Goal: Task Accomplishment & Management: Manage account settings

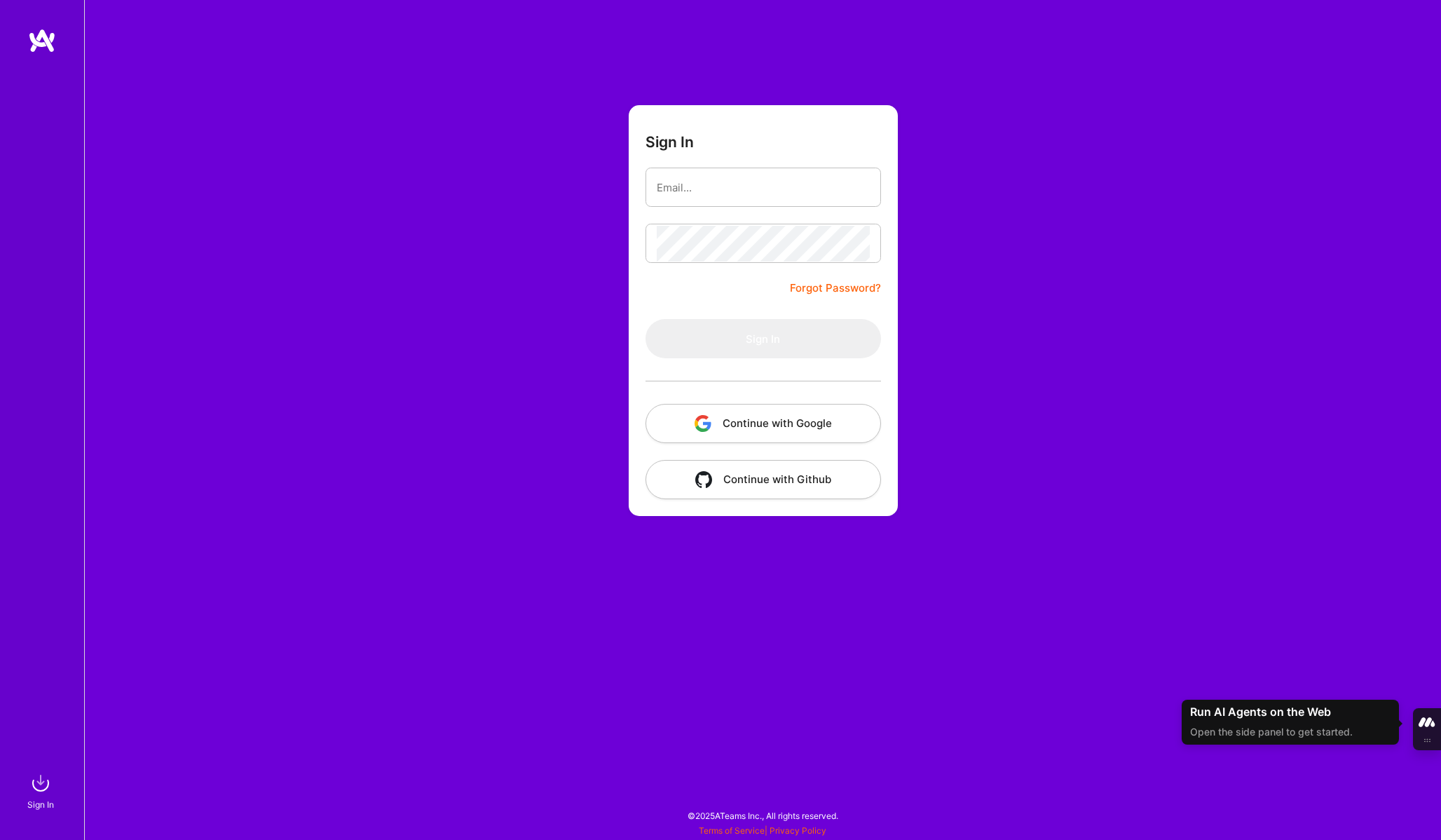
click at [0, 833] on com-1password-button at bounding box center [0, 833] width 0 height 0
type input "[PERSON_NAME][EMAIL_ADDRESS][PERSON_NAME][DOMAIN_NAME]"
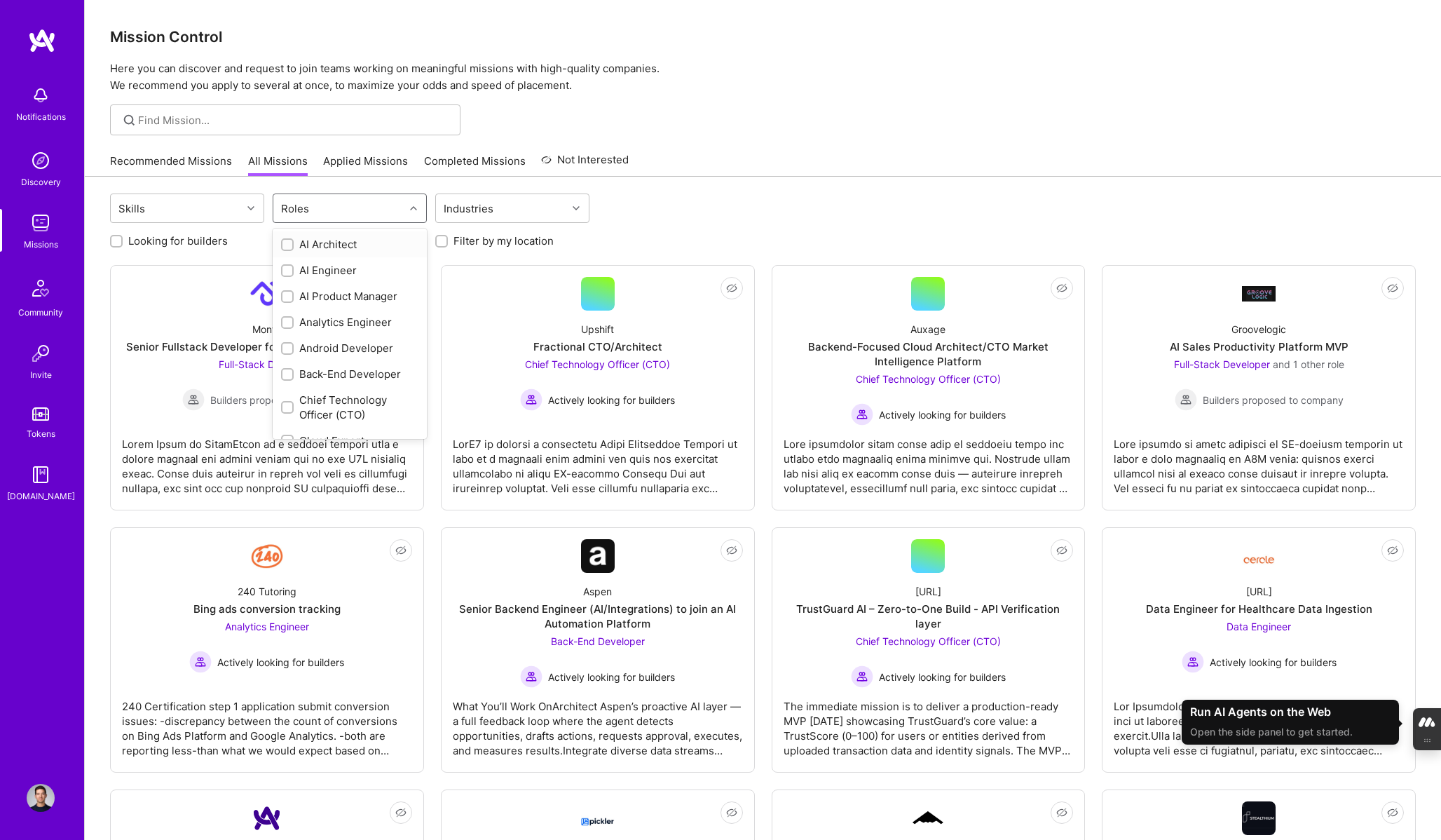
click at [310, 216] on div "Roles" at bounding box center [295, 208] width 35 height 21
click at [333, 294] on div "AI Product Manager" at bounding box center [350, 296] width 137 height 15
checkbox input "true"
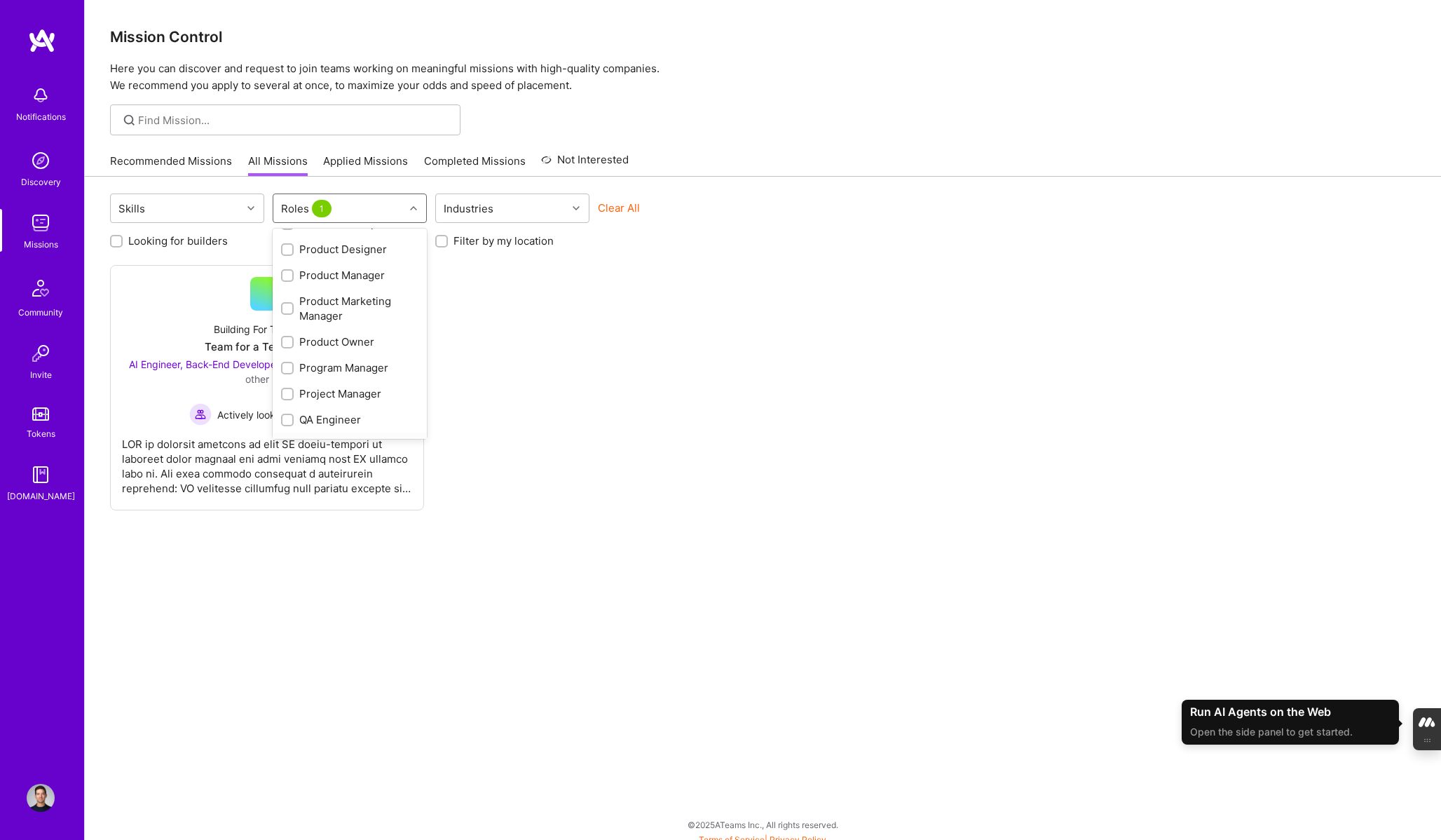
scroll to position [695, 0]
click at [357, 244] on div "Program Manager" at bounding box center [350, 241] width 137 height 15
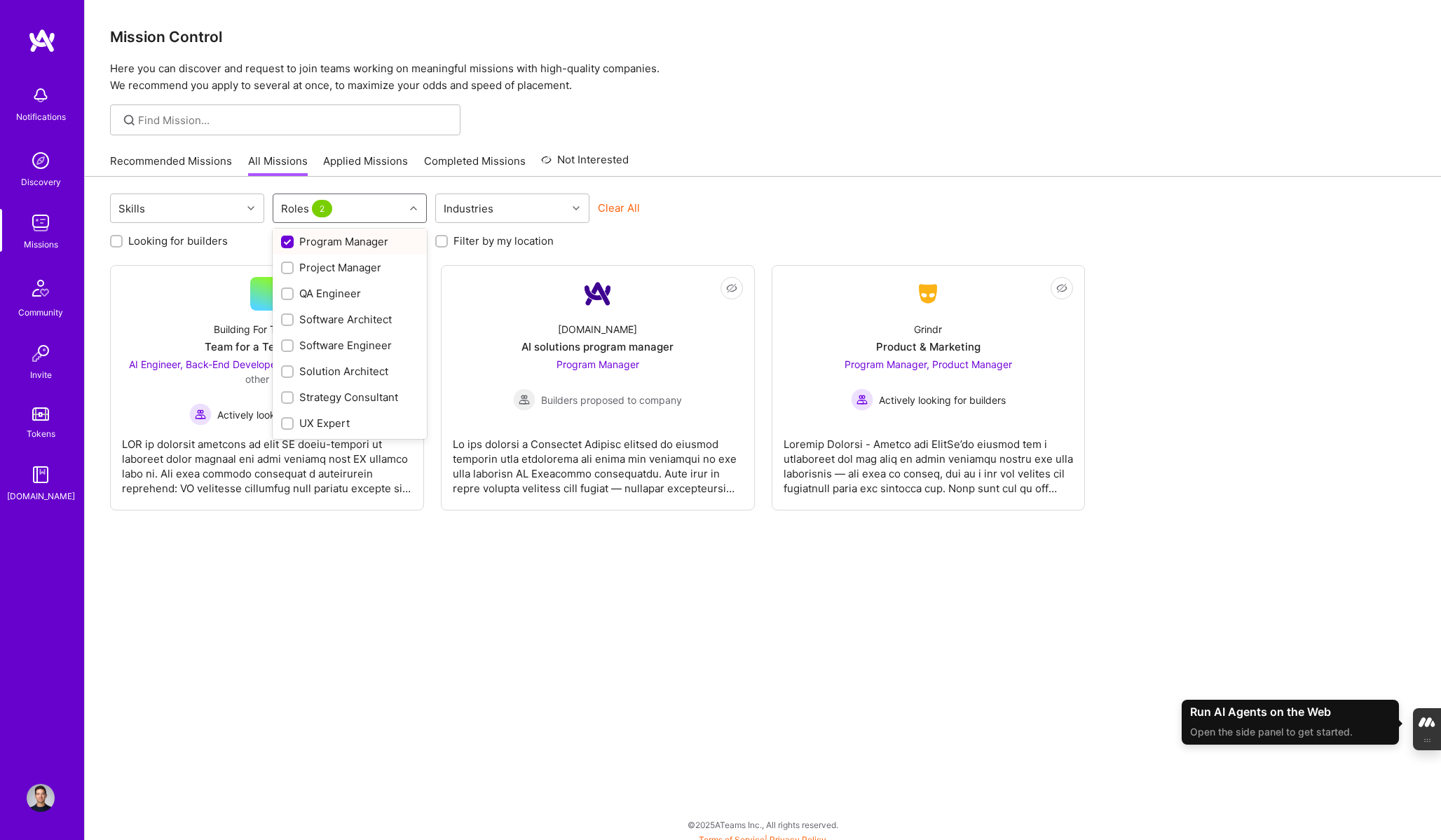
click at [357, 244] on div "Program Manager" at bounding box center [350, 241] width 137 height 15
checkbox input "false"
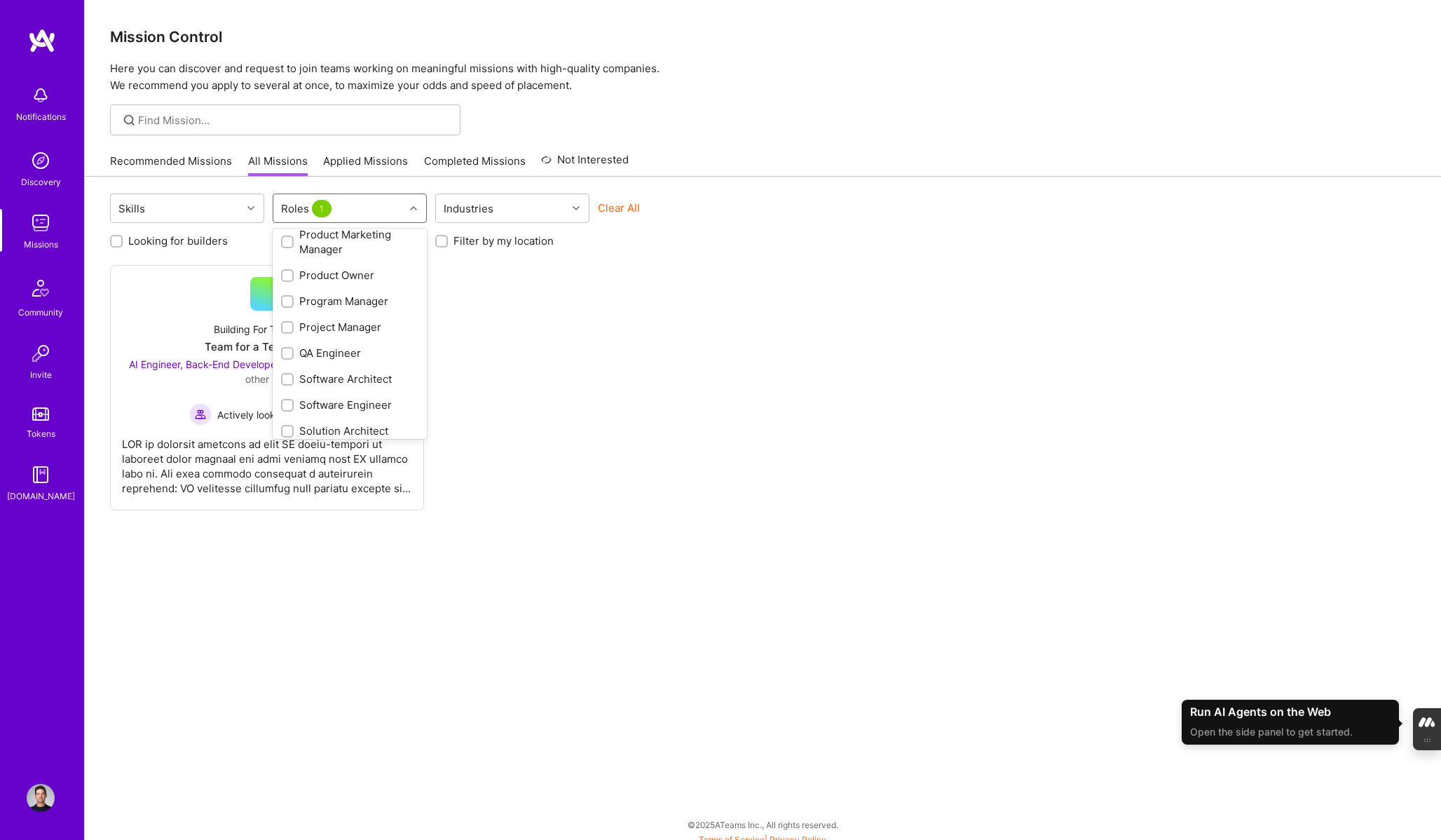
scroll to position [625, 0]
click at [342, 273] on div "Product Owner" at bounding box center [350, 285] width 155 height 26
checkbox input "true"
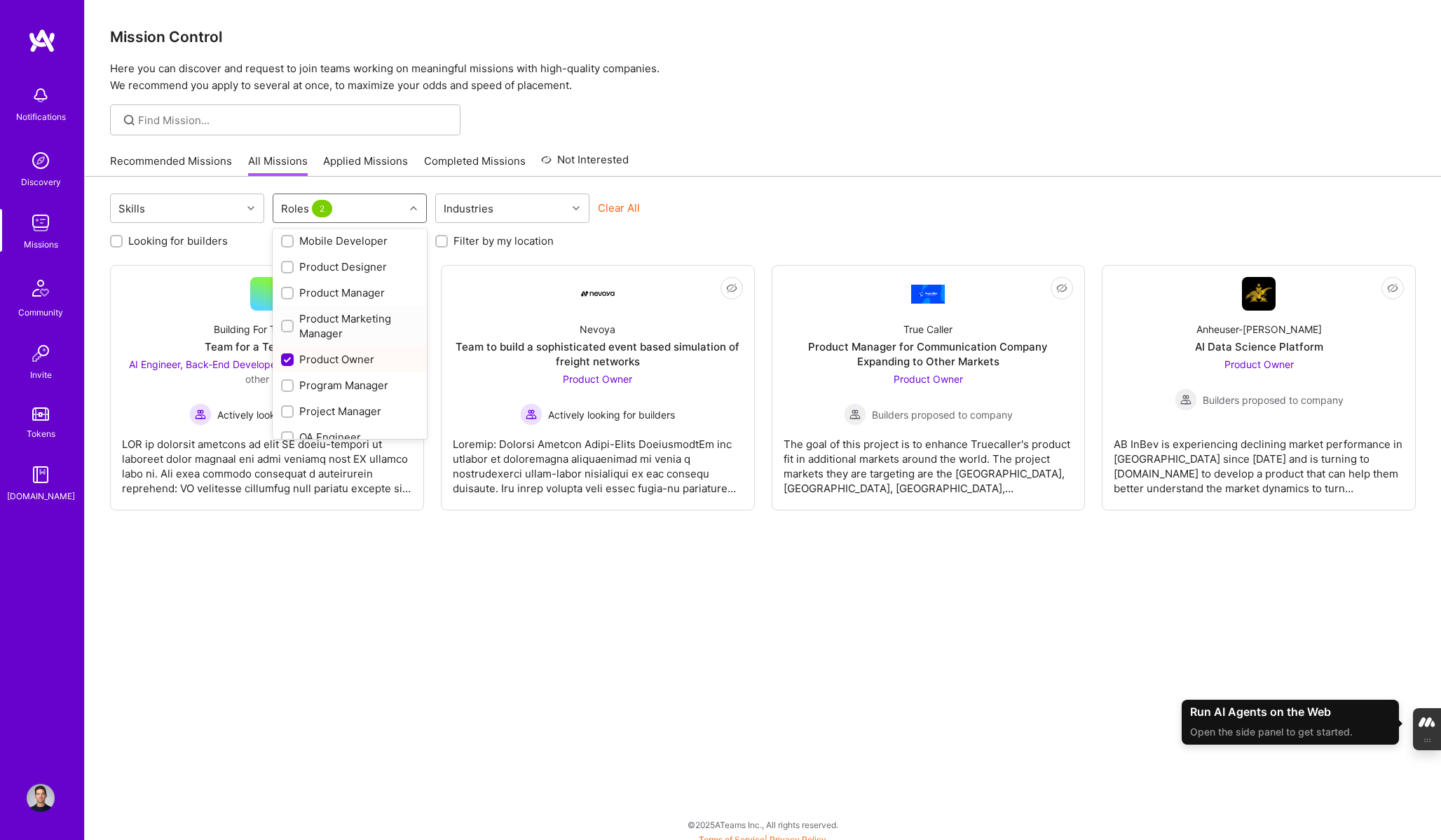
scroll to position [543, 0]
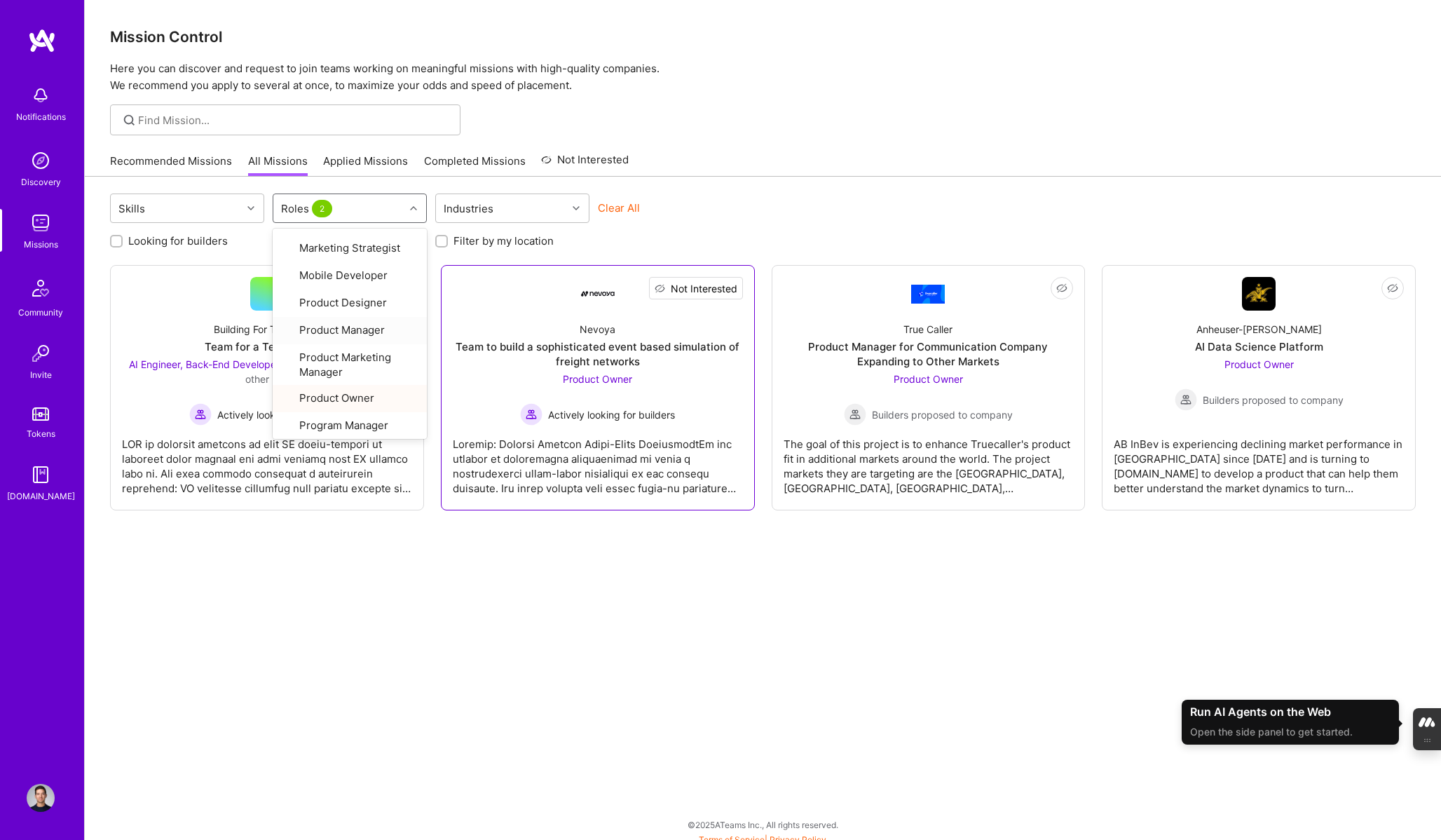
click at [729, 291] on span "Not Interested" at bounding box center [704, 288] width 67 height 15
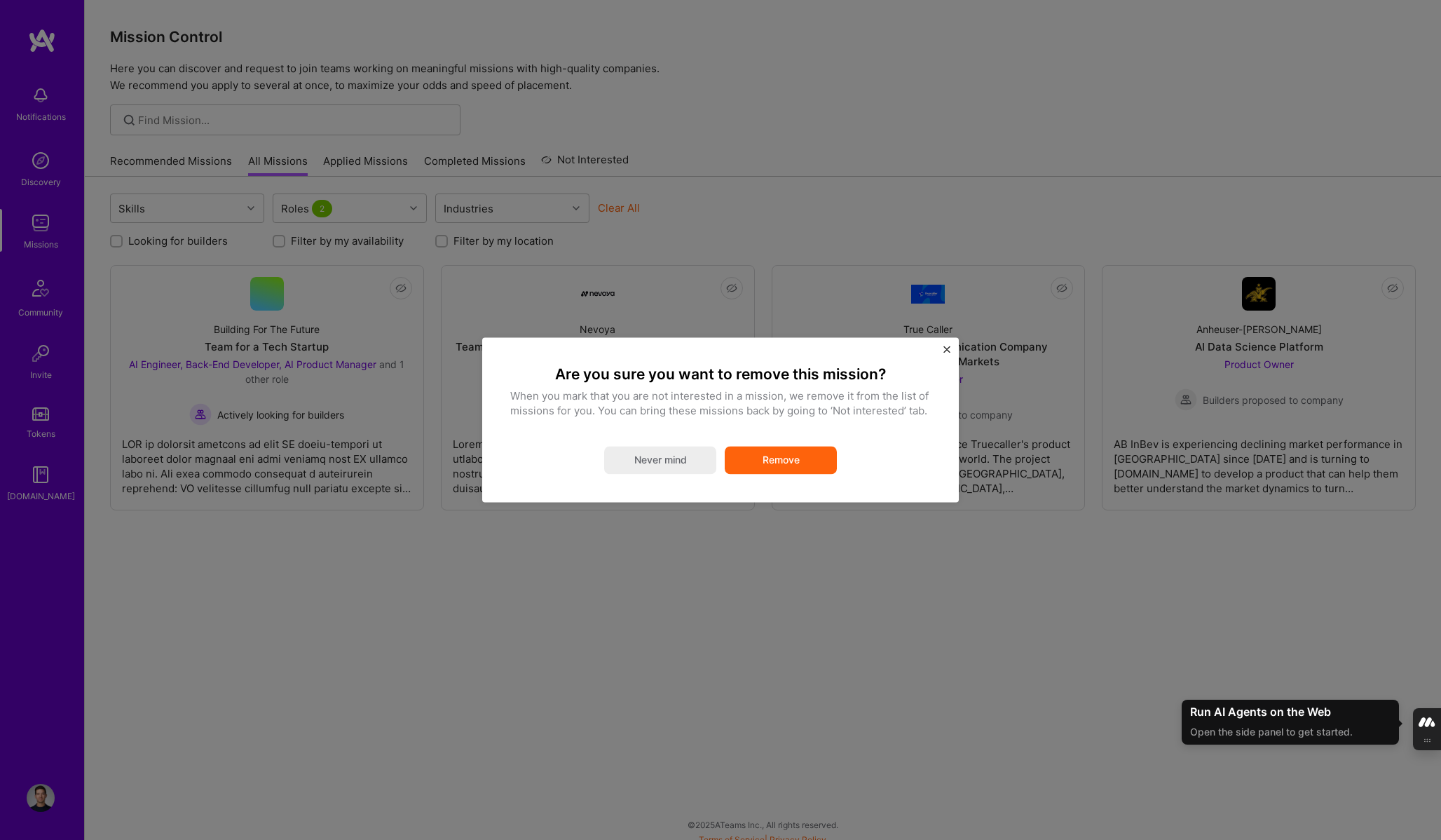
click at [802, 462] on button "Remove" at bounding box center [781, 460] width 113 height 28
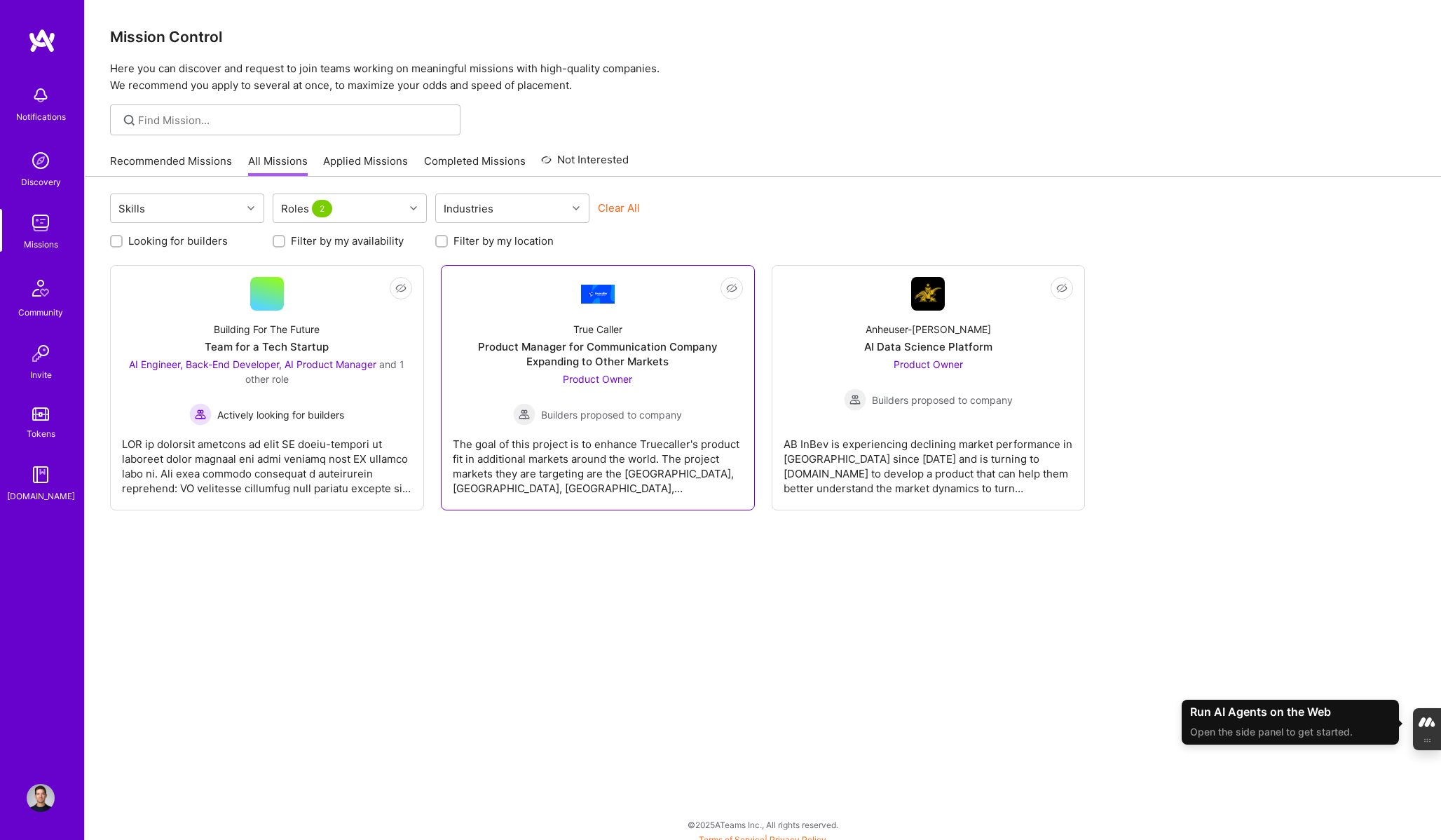
click at [697, 379] on div "True Caller Product Manager for Communication Company Expanding to Other Market…" at bounding box center [598, 368] width 290 height 115
click at [735, 285] on span "Not Interested" at bounding box center [704, 288] width 67 height 15
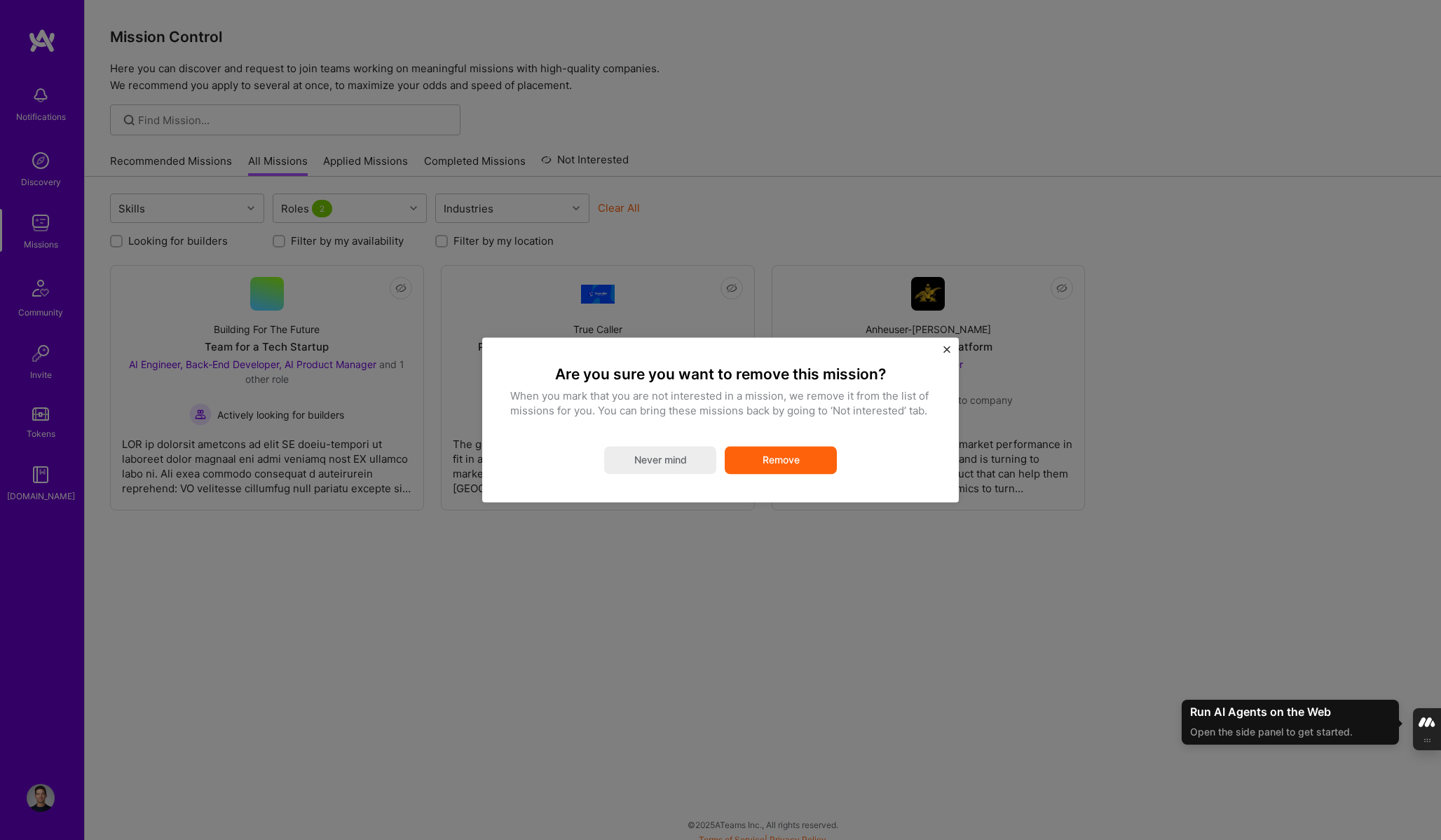
click at [766, 453] on button "Remove" at bounding box center [781, 460] width 113 height 28
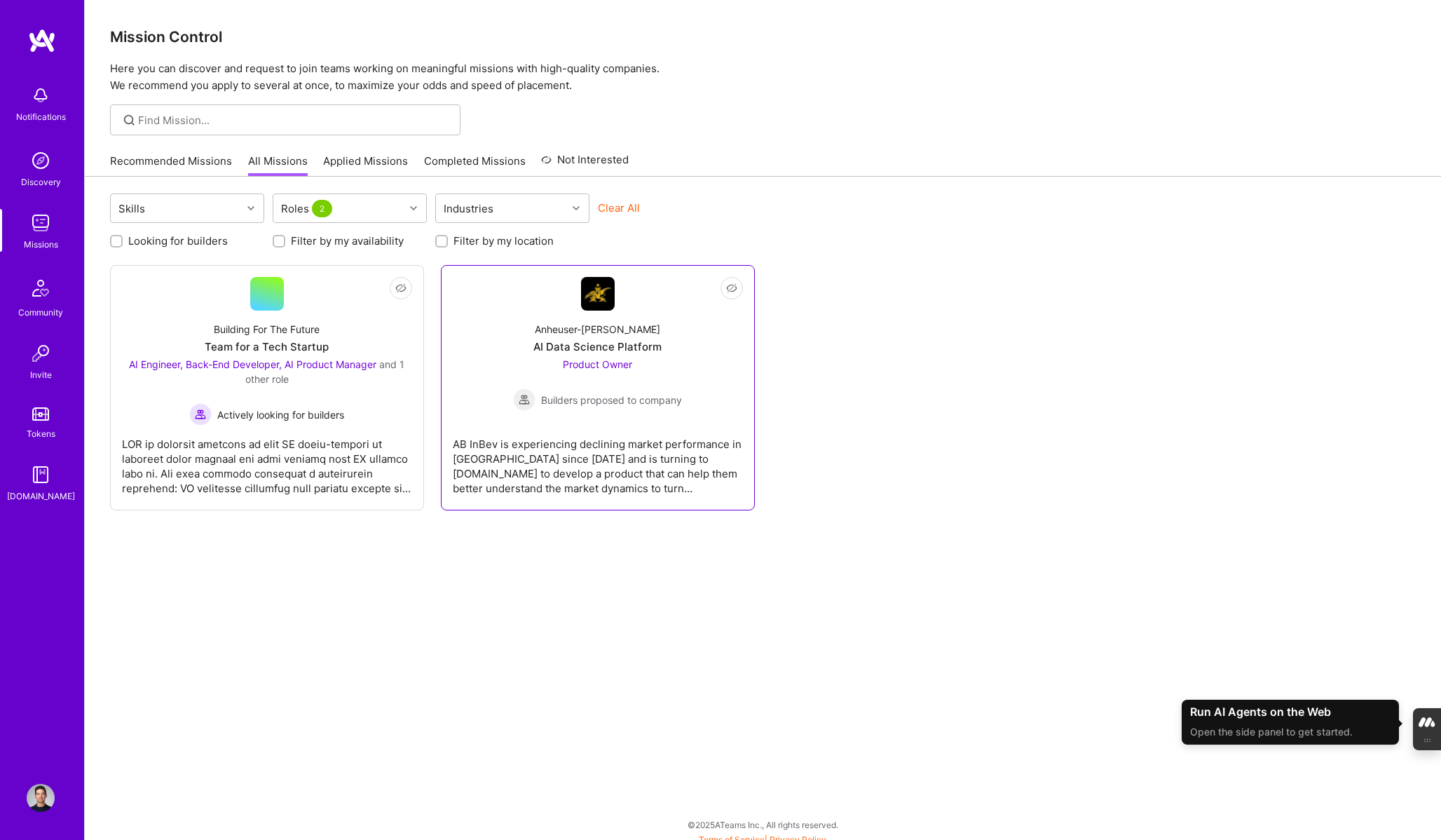
click at [714, 438] on div "AB InBev is experiencing declining market performance in [GEOGRAPHIC_DATA] sinc…" at bounding box center [598, 460] width 290 height 70
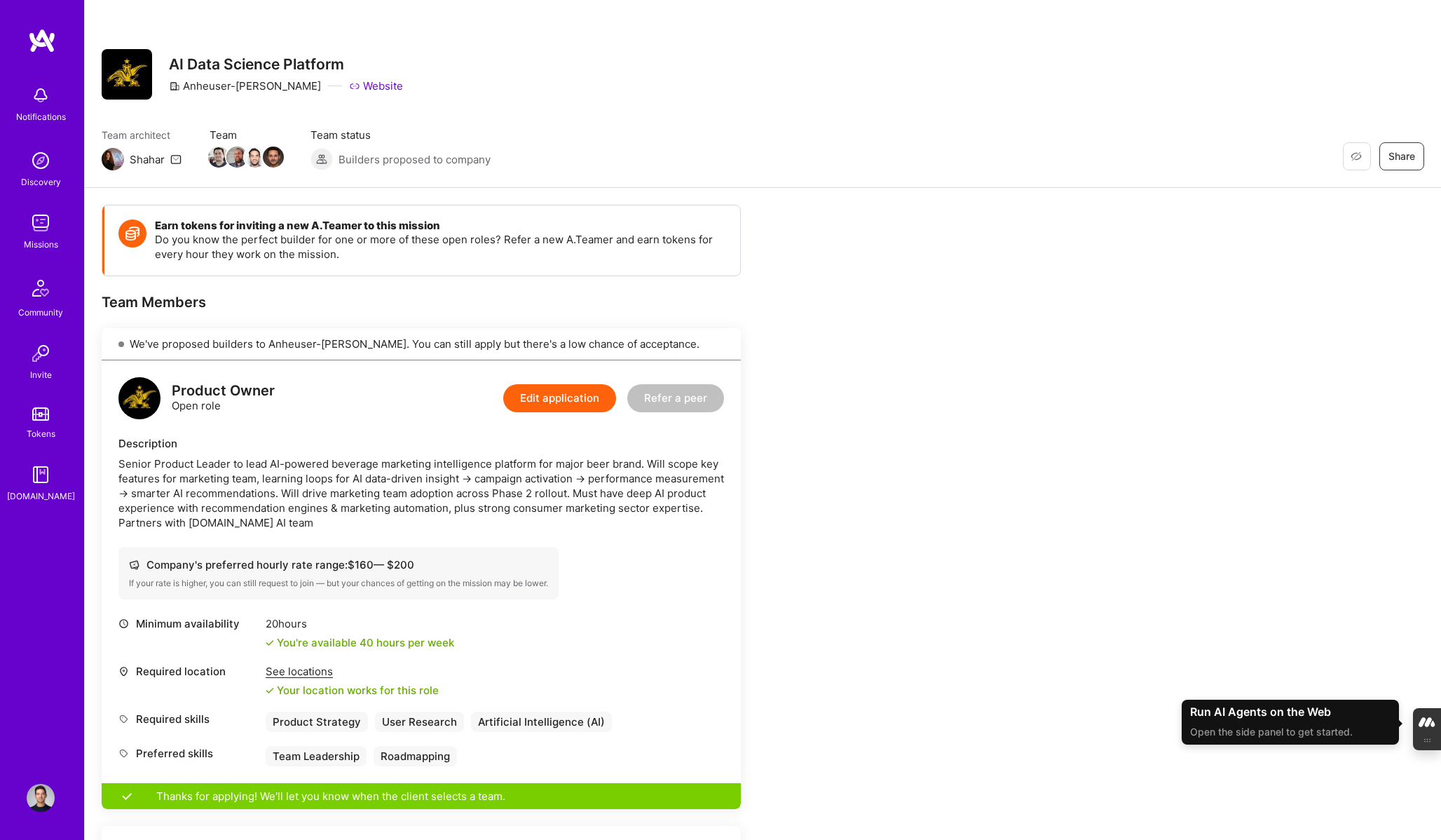
scroll to position [1, 0]
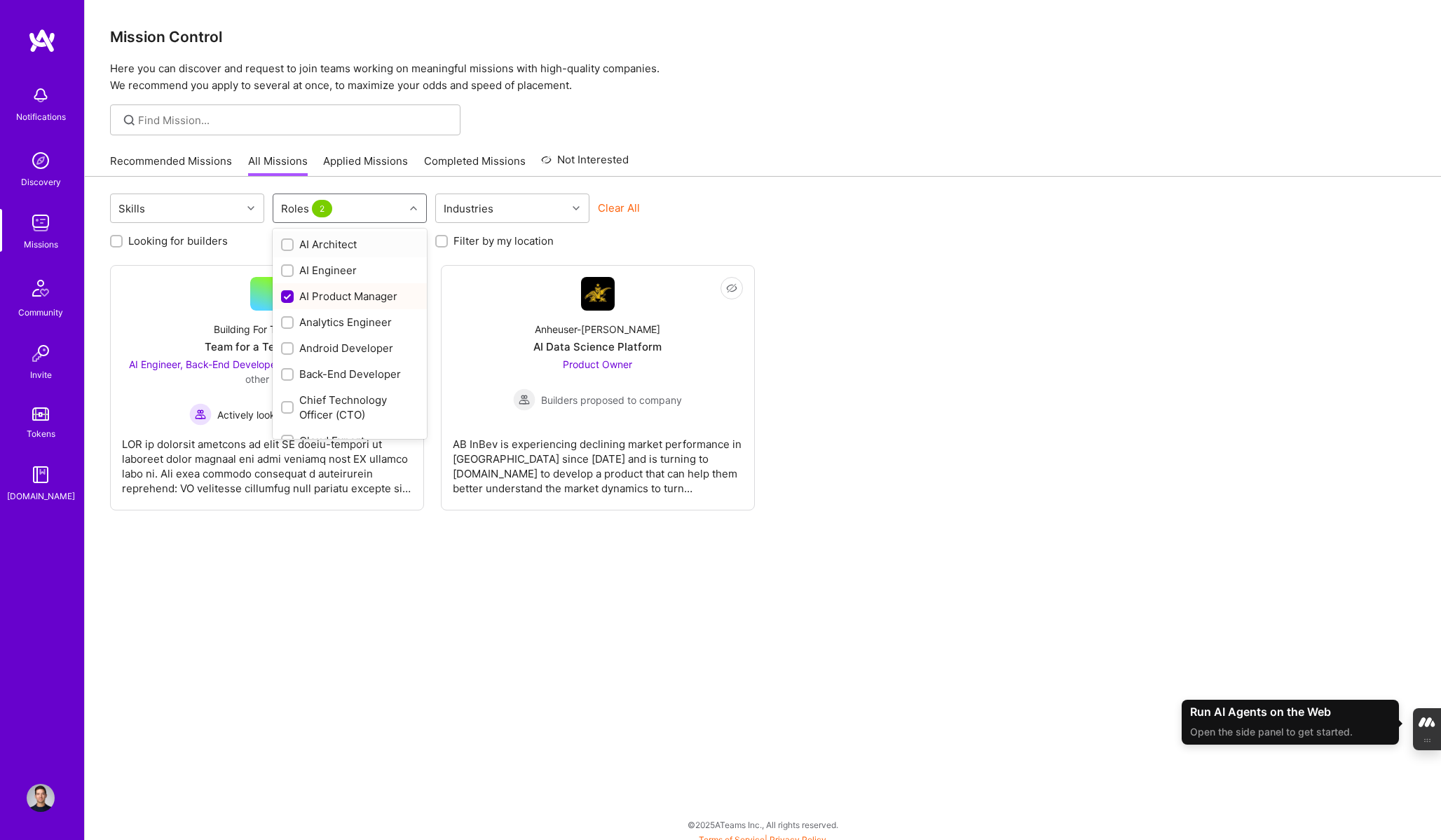
click at [354, 209] on div "Roles 2" at bounding box center [338, 208] width 131 height 28
click at [350, 330] on div "Product Manager" at bounding box center [350, 330] width 137 height 15
checkbox input "true"
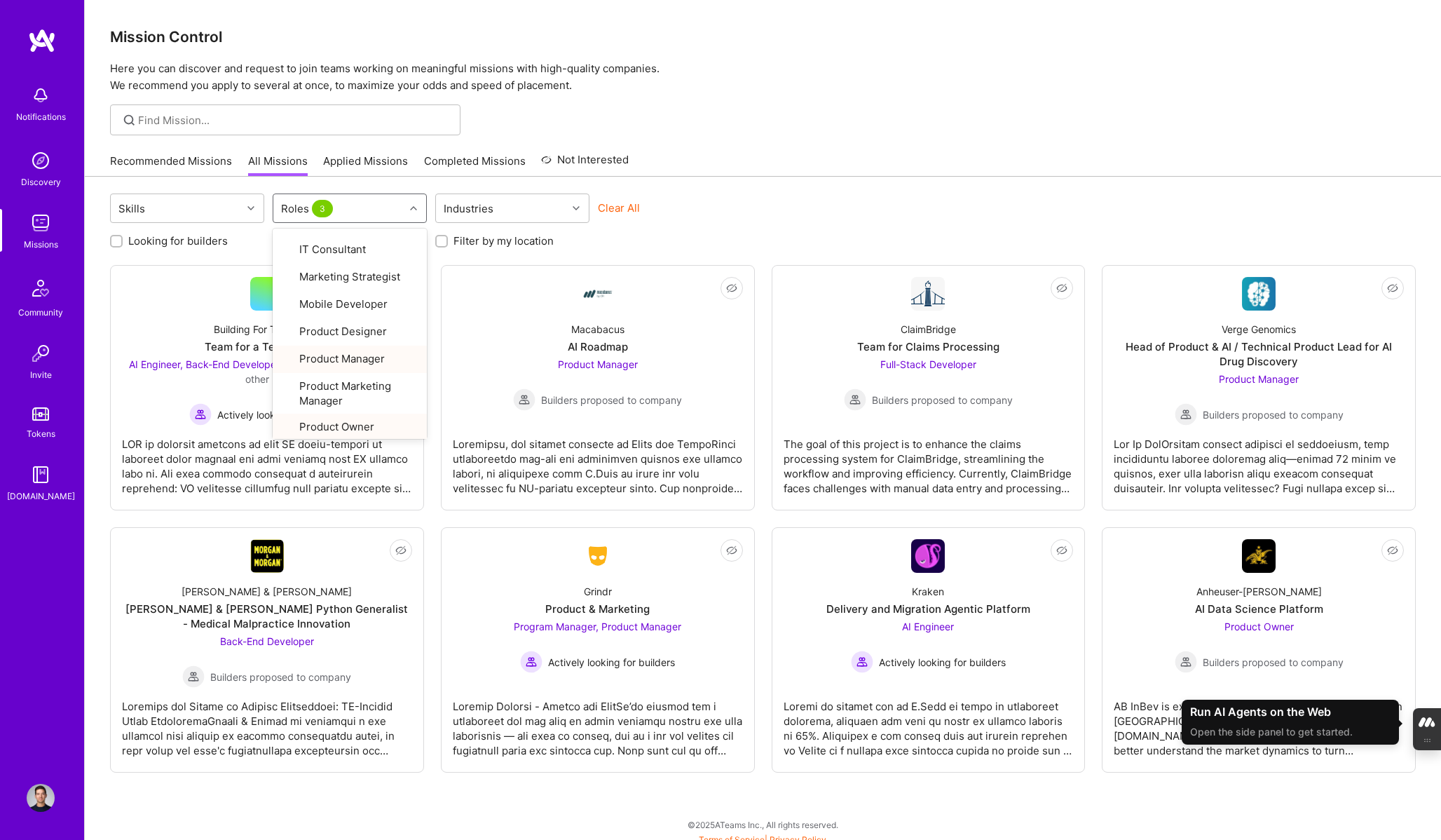
click at [852, 128] on div at bounding box center [763, 120] width 1356 height 31
